Goal: Task Accomplishment & Management: Complete application form

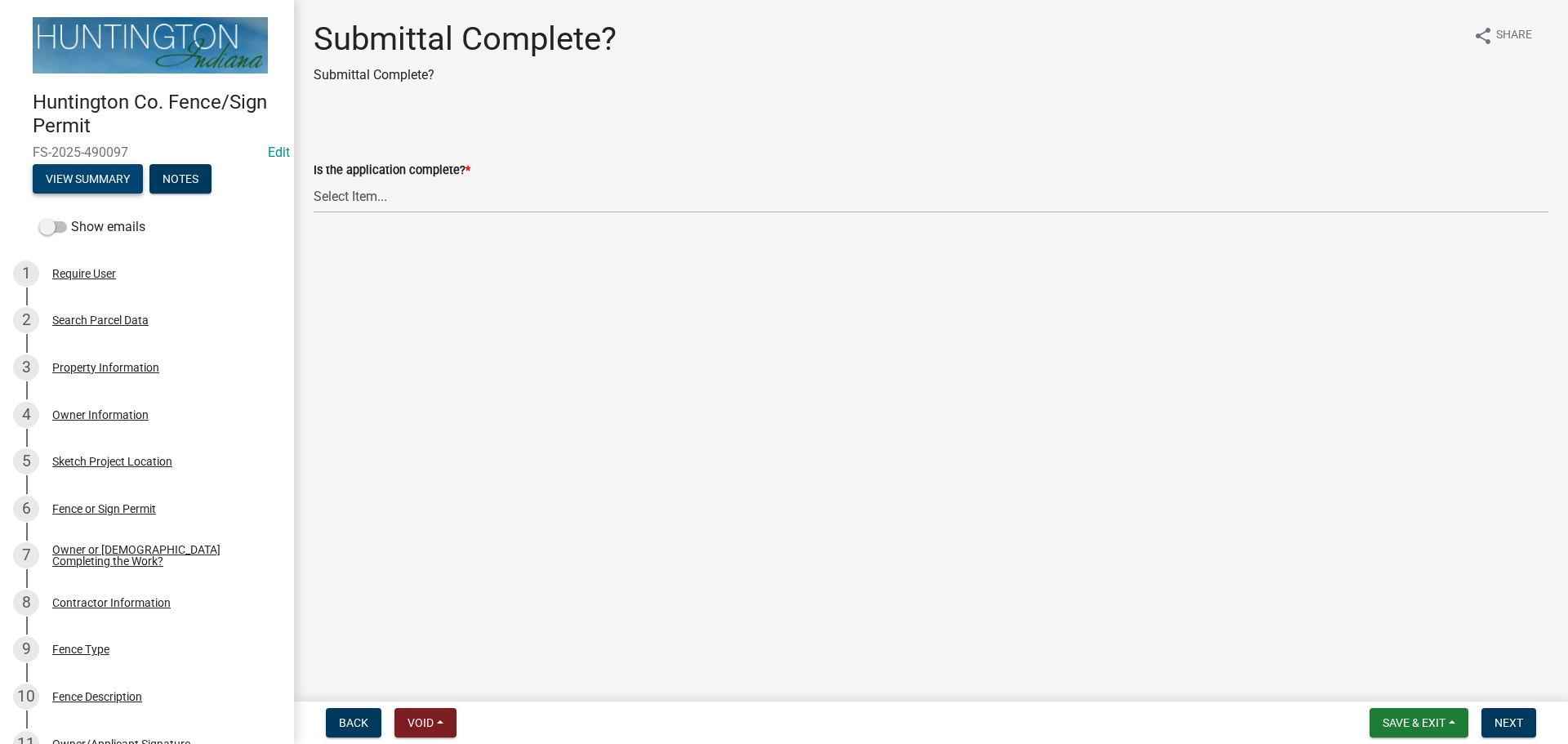
click at [81, 170] on button "View Summary" at bounding box center [88, 179] width 110 height 29
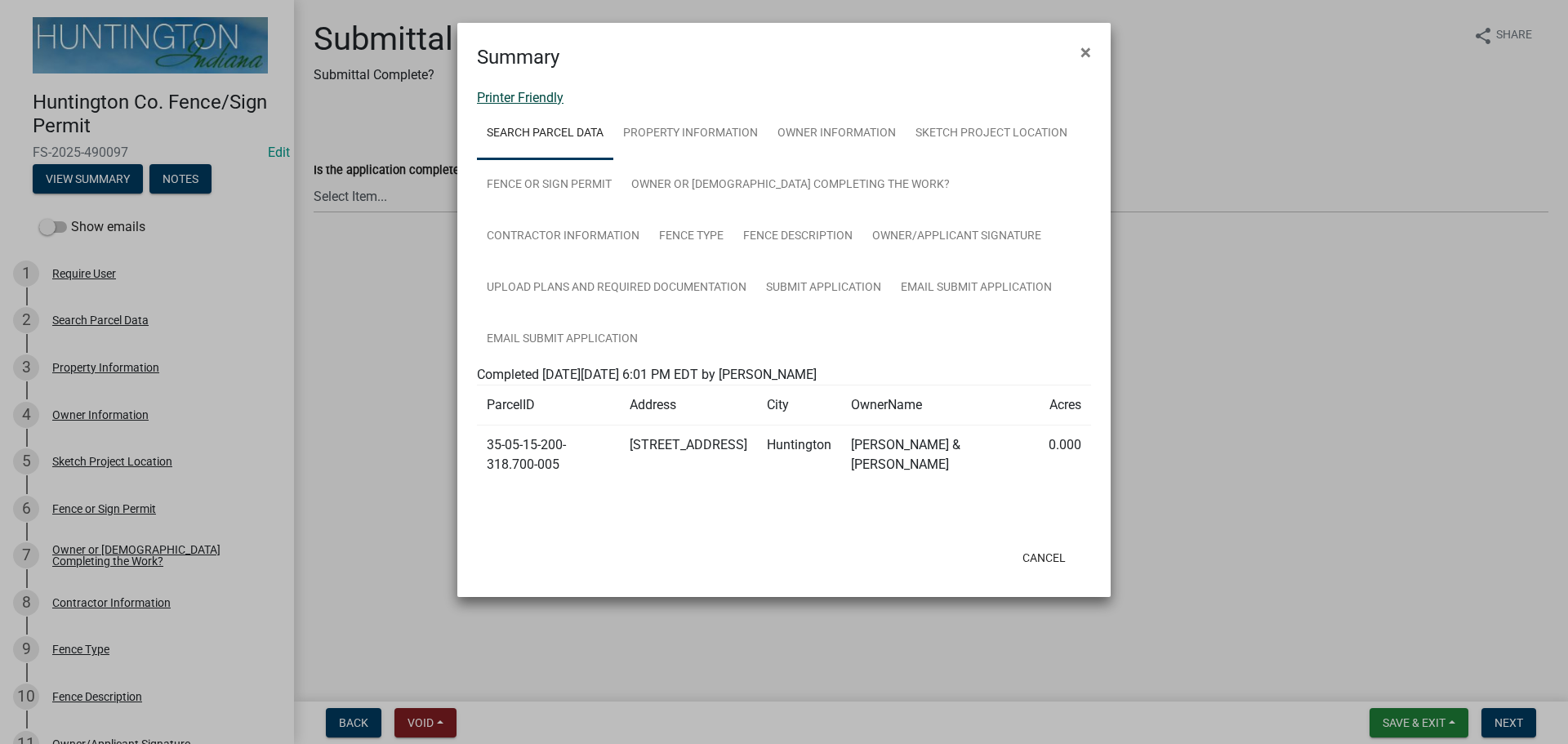
click at [509, 98] on link "Printer Friendly" at bounding box center [520, 98] width 87 height 16
drag, startPoint x: 1063, startPoint y: 529, endPoint x: 1013, endPoint y: 540, distance: 51.2
click at [1063, 543] on button "Cancel" at bounding box center [1044, 557] width 69 height 29
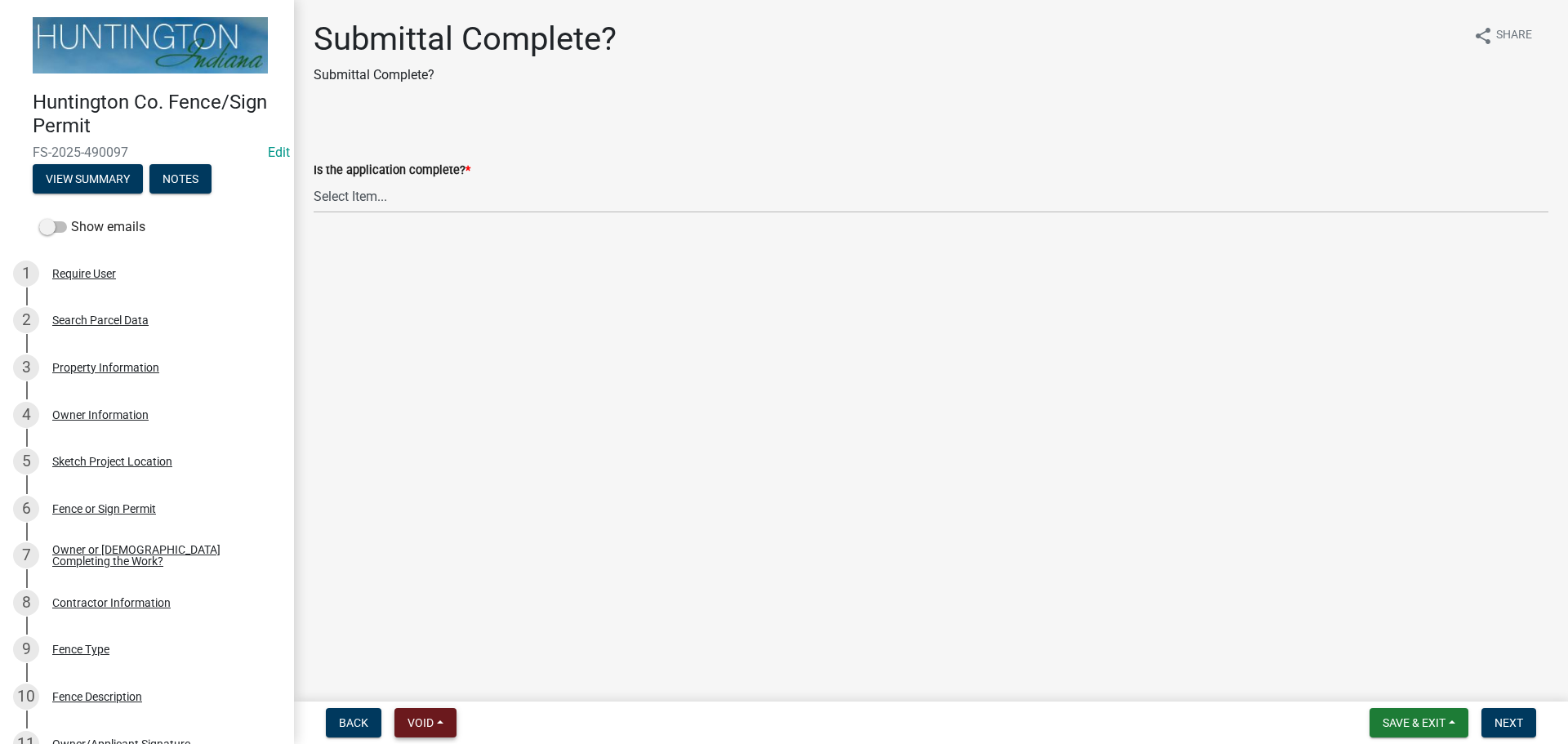
click at [453, 728] on button "Void" at bounding box center [425, 722] width 62 height 29
click at [423, 675] on button "Void" at bounding box center [459, 680] width 130 height 39
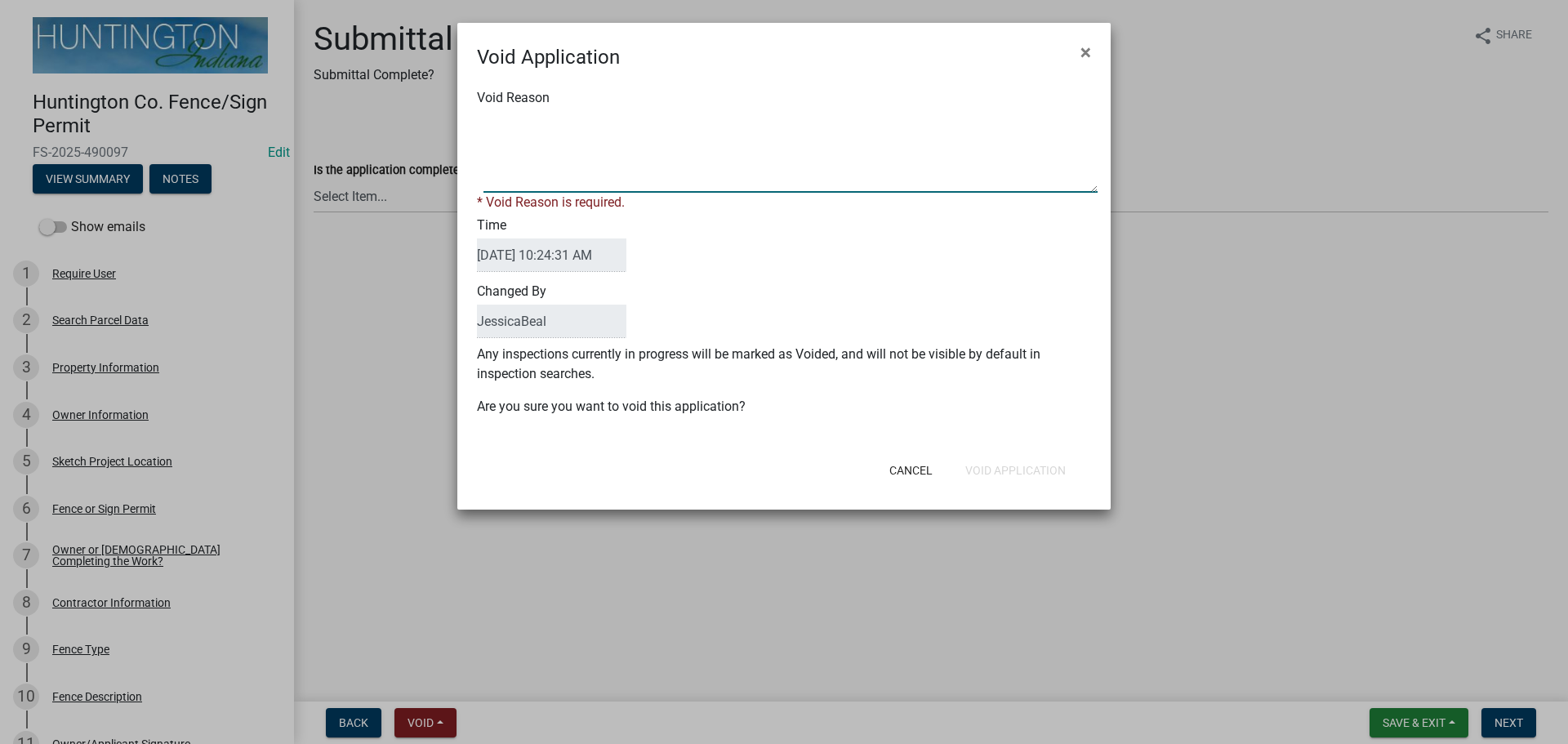
click at [498, 125] on textarea "Void Reason" at bounding box center [790, 152] width 614 height 82
type textarea "property is in the city."
click at [992, 465] on button "Void Application" at bounding box center [1015, 470] width 127 height 29
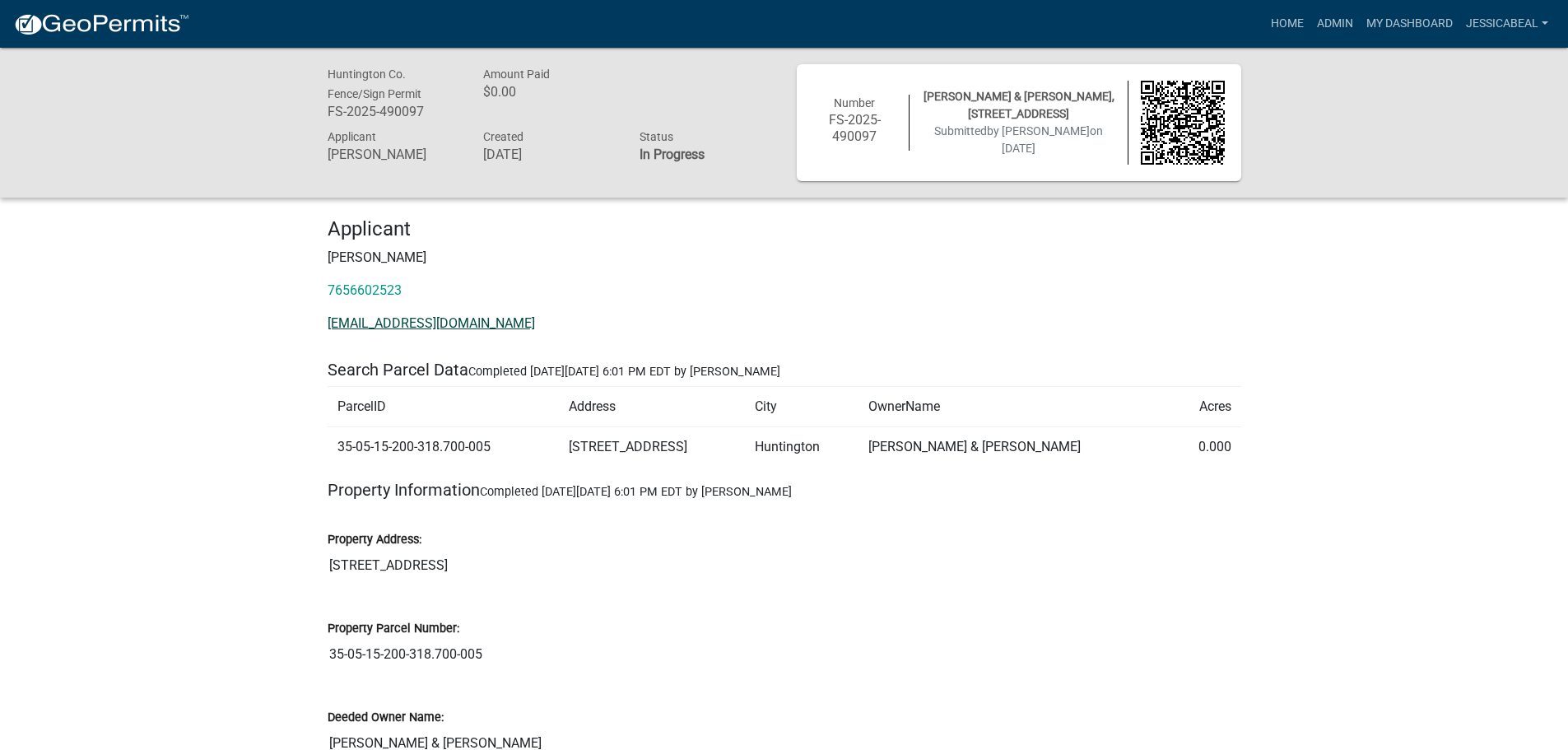
click at [391, 319] on link "traviswogoman@gmail.com" at bounding box center [431, 323] width 207 height 16
